Goal: Task Accomplishment & Management: Complete application form

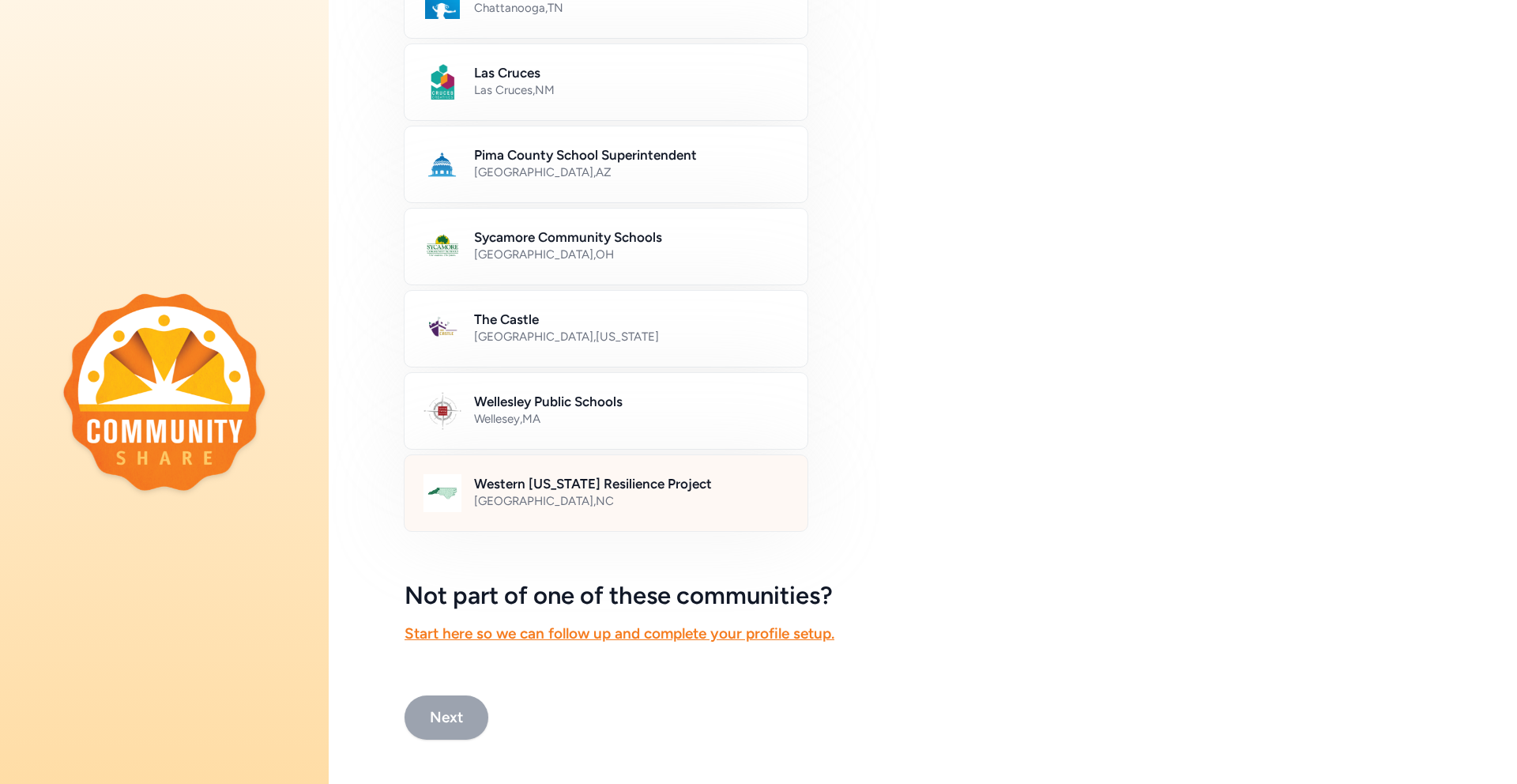
scroll to position [645, 0]
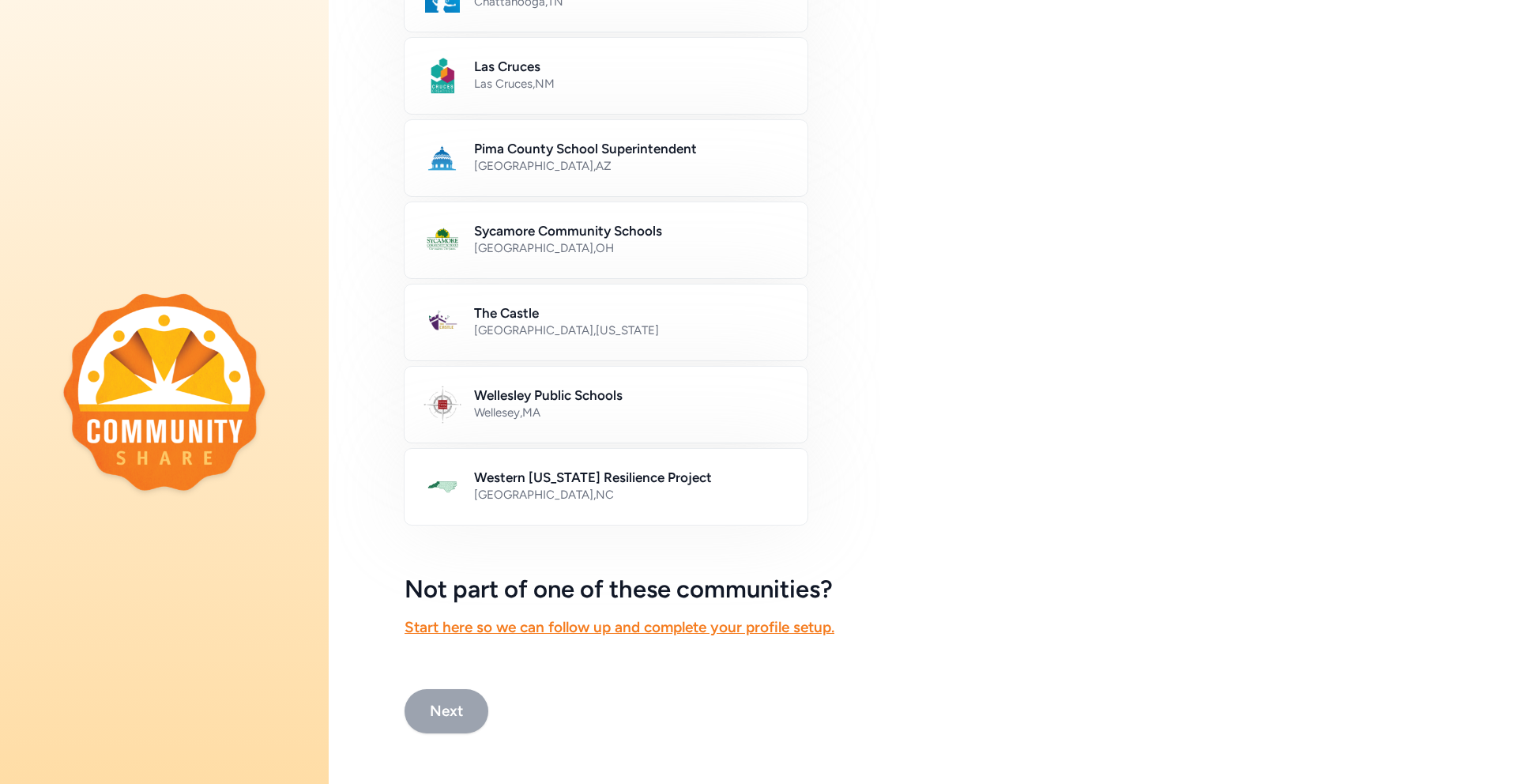
click at [438, 698] on button "Next" at bounding box center [446, 710] width 84 height 44
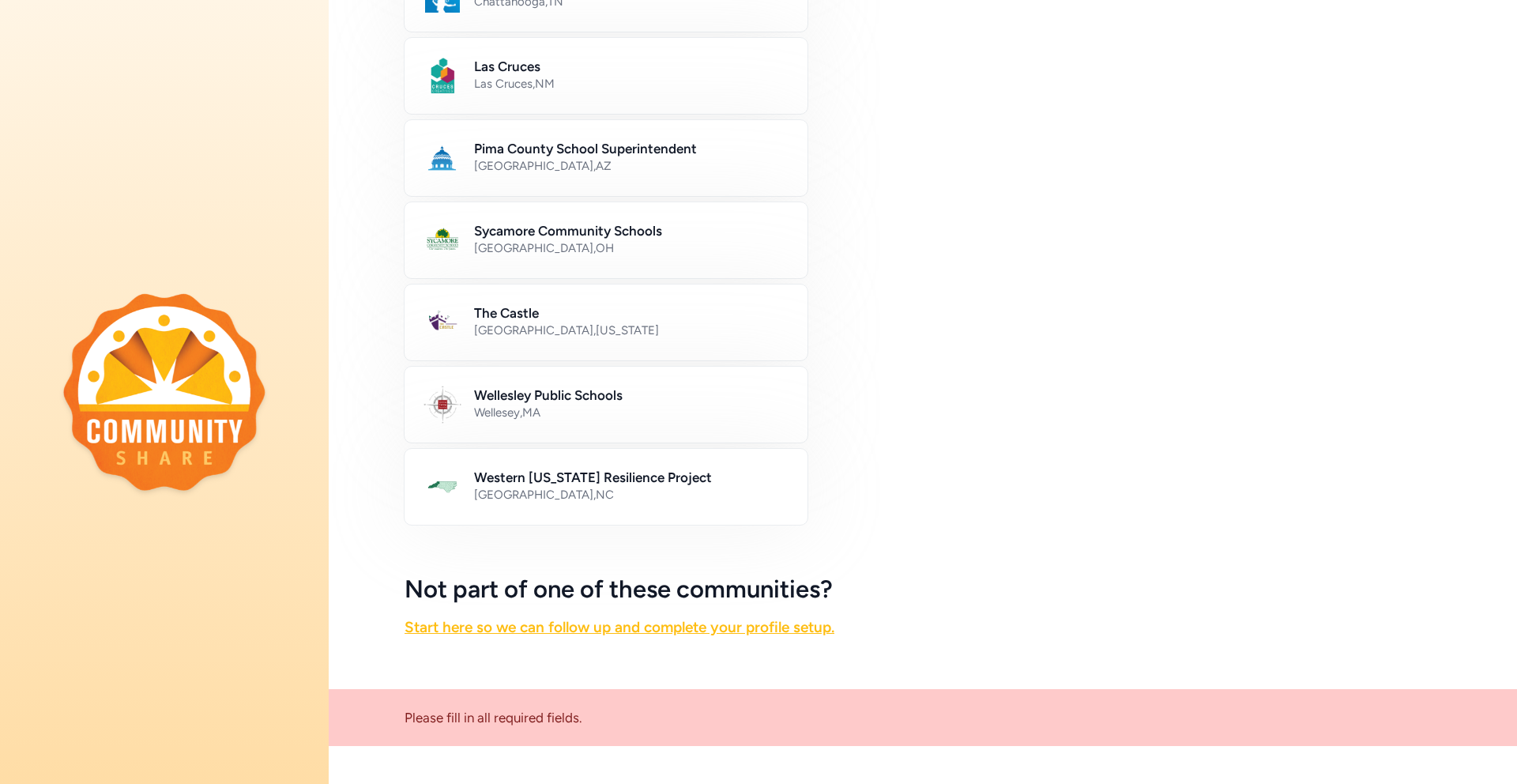
click at [501, 626] on link "Start here so we can follow up and complete your profile setup." at bounding box center [619, 626] width 429 height 18
